Goal: Task Accomplishment & Management: Use online tool/utility

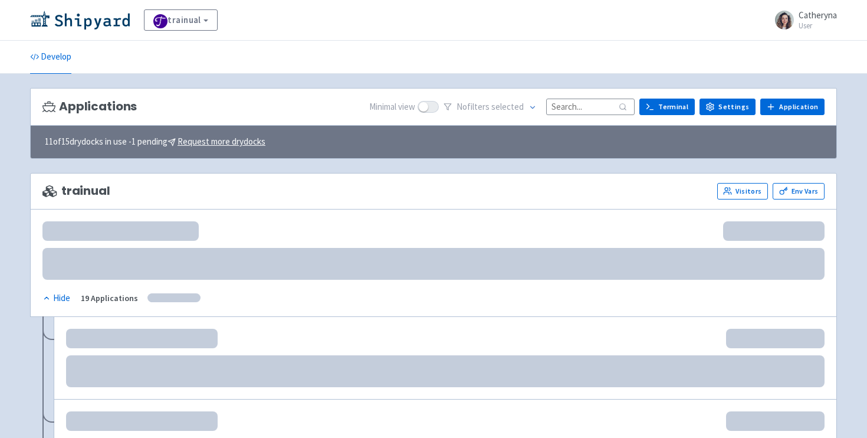
click at [587, 108] on input at bounding box center [590, 107] width 89 height 16
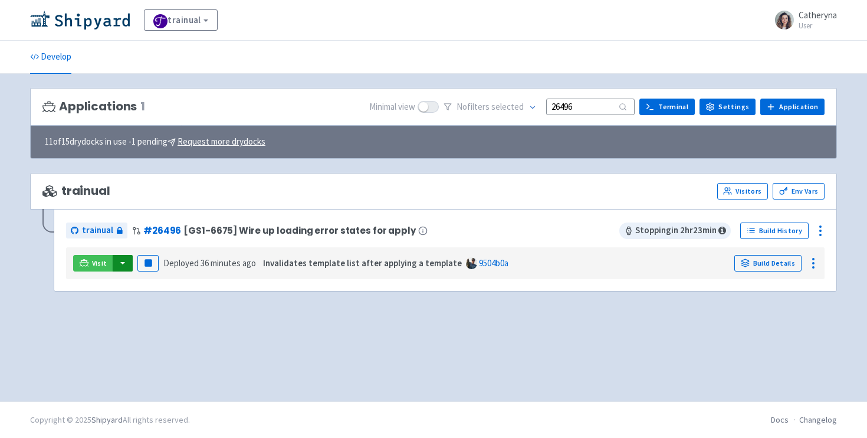
type input "26496"
click at [120, 264] on button "button" at bounding box center [123, 263] width 20 height 17
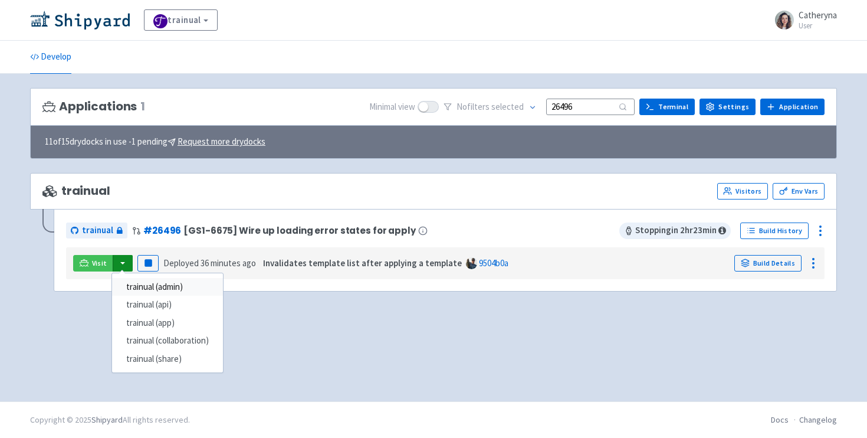
click at [161, 289] on link "trainual (admin)" at bounding box center [167, 287] width 111 height 18
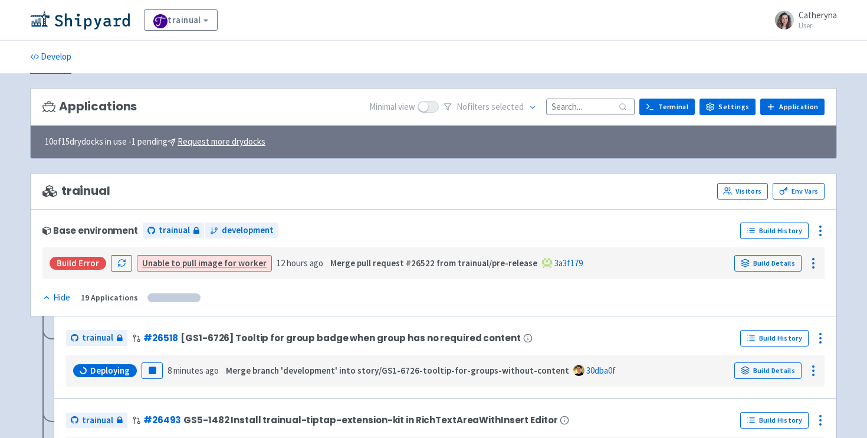
click at [579, 100] on input at bounding box center [590, 107] width 89 height 16
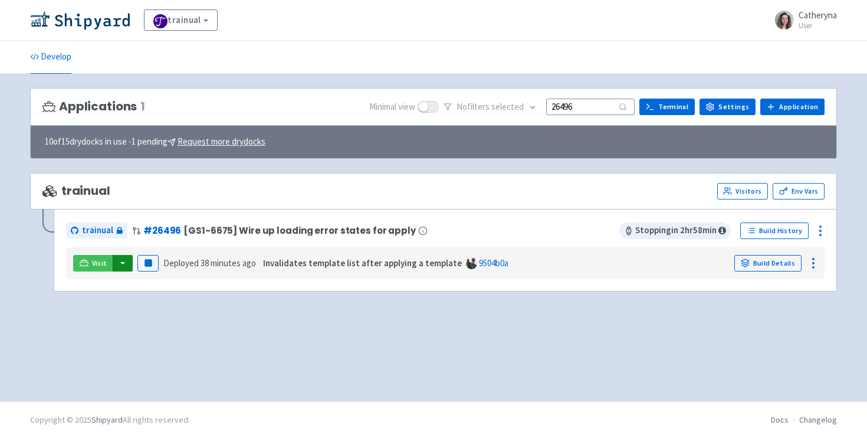
type input "26496"
click at [116, 261] on button "button" at bounding box center [123, 263] width 20 height 17
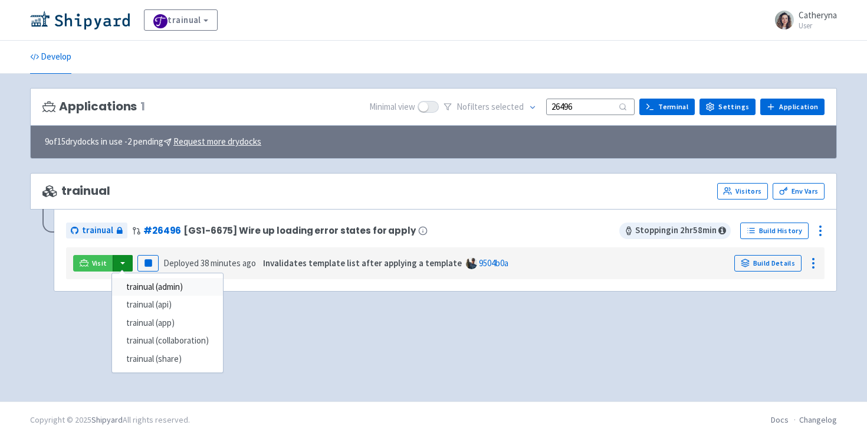
click at [152, 289] on link "trainual (admin)" at bounding box center [167, 287] width 111 height 18
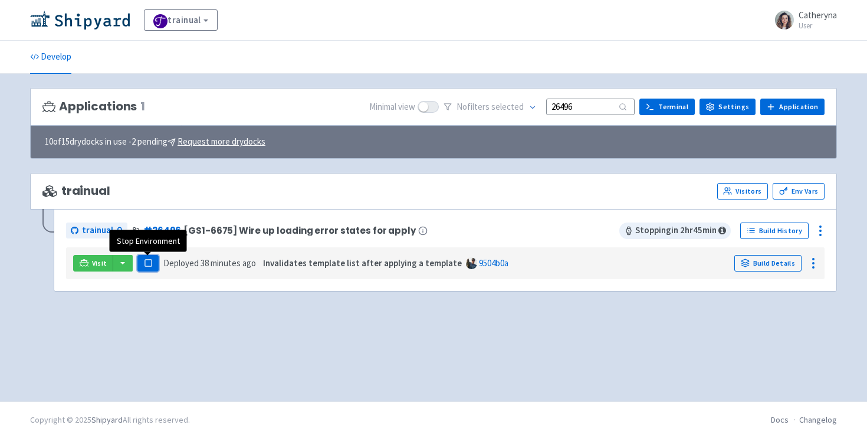
click at [146, 266] on rect "button" at bounding box center [148, 263] width 6 height 6
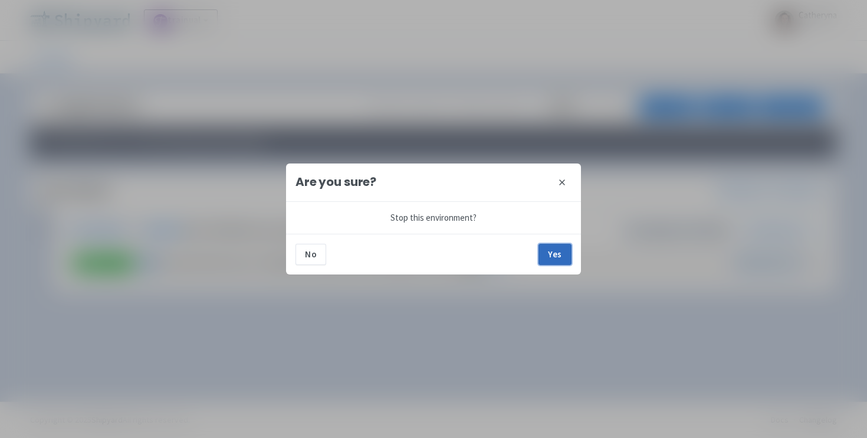
click at [558, 257] on button "Yes" at bounding box center [555, 254] width 33 height 21
